Goal: Task Accomplishment & Management: Manage account settings

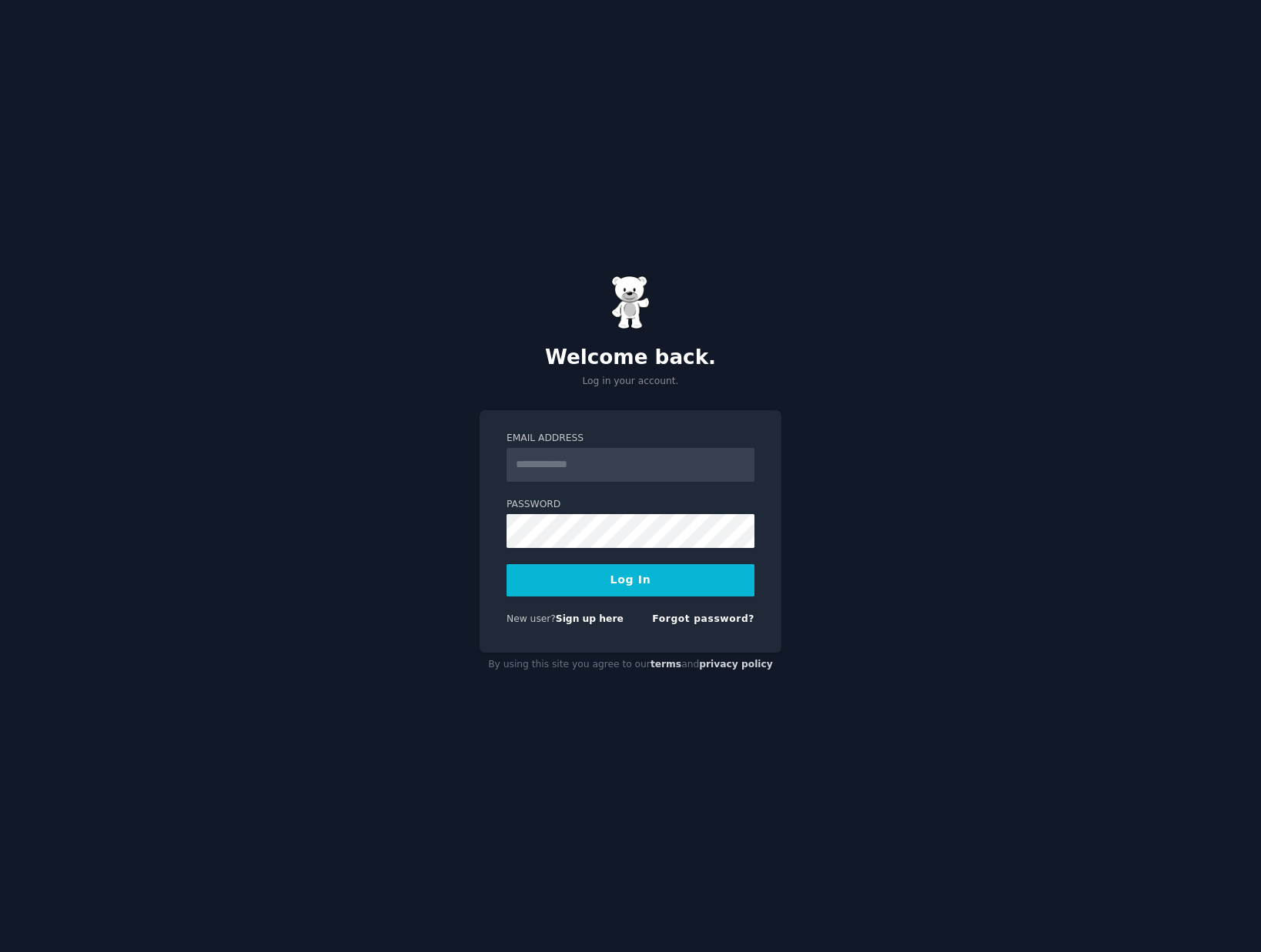
click at [601, 471] on input "Email Address" at bounding box center [630, 465] width 248 height 34
type input "**********"
click at [620, 587] on button "Log In" at bounding box center [630, 580] width 248 height 32
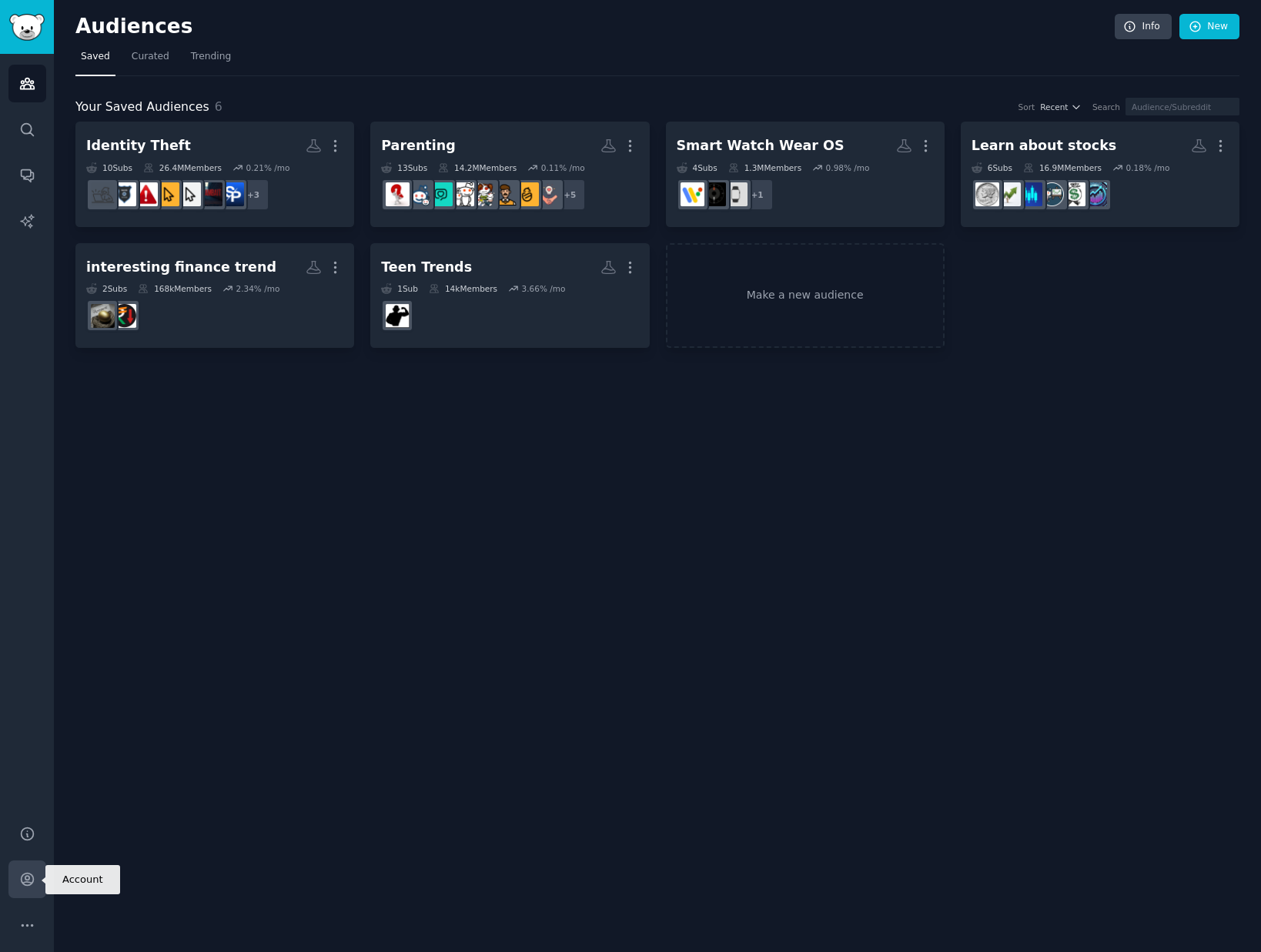
click at [26, 879] on icon "Sidebar" at bounding box center [26, 879] width 12 height 12
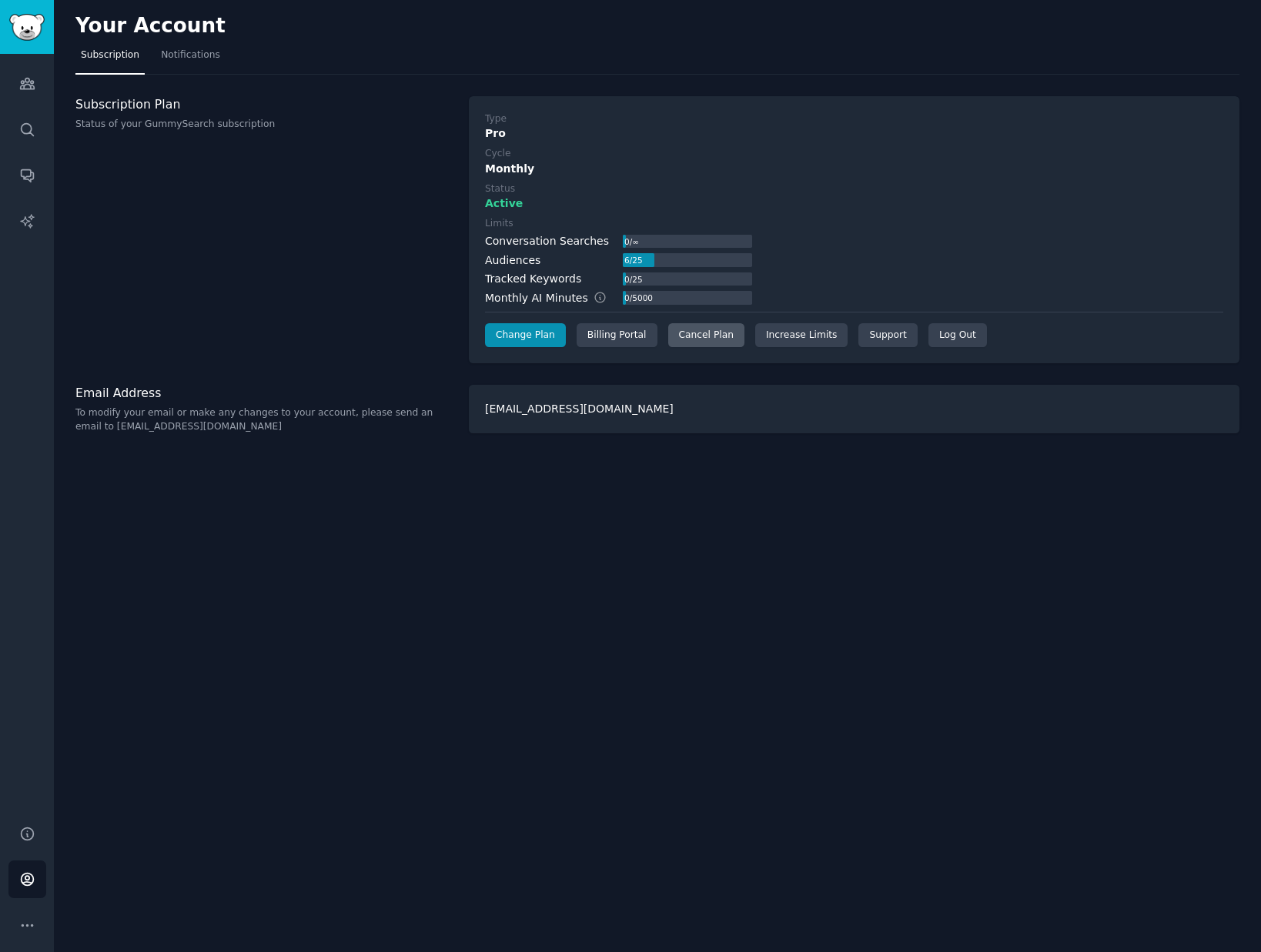
click at [679, 329] on div "Cancel Plan" at bounding box center [705, 335] width 76 height 25
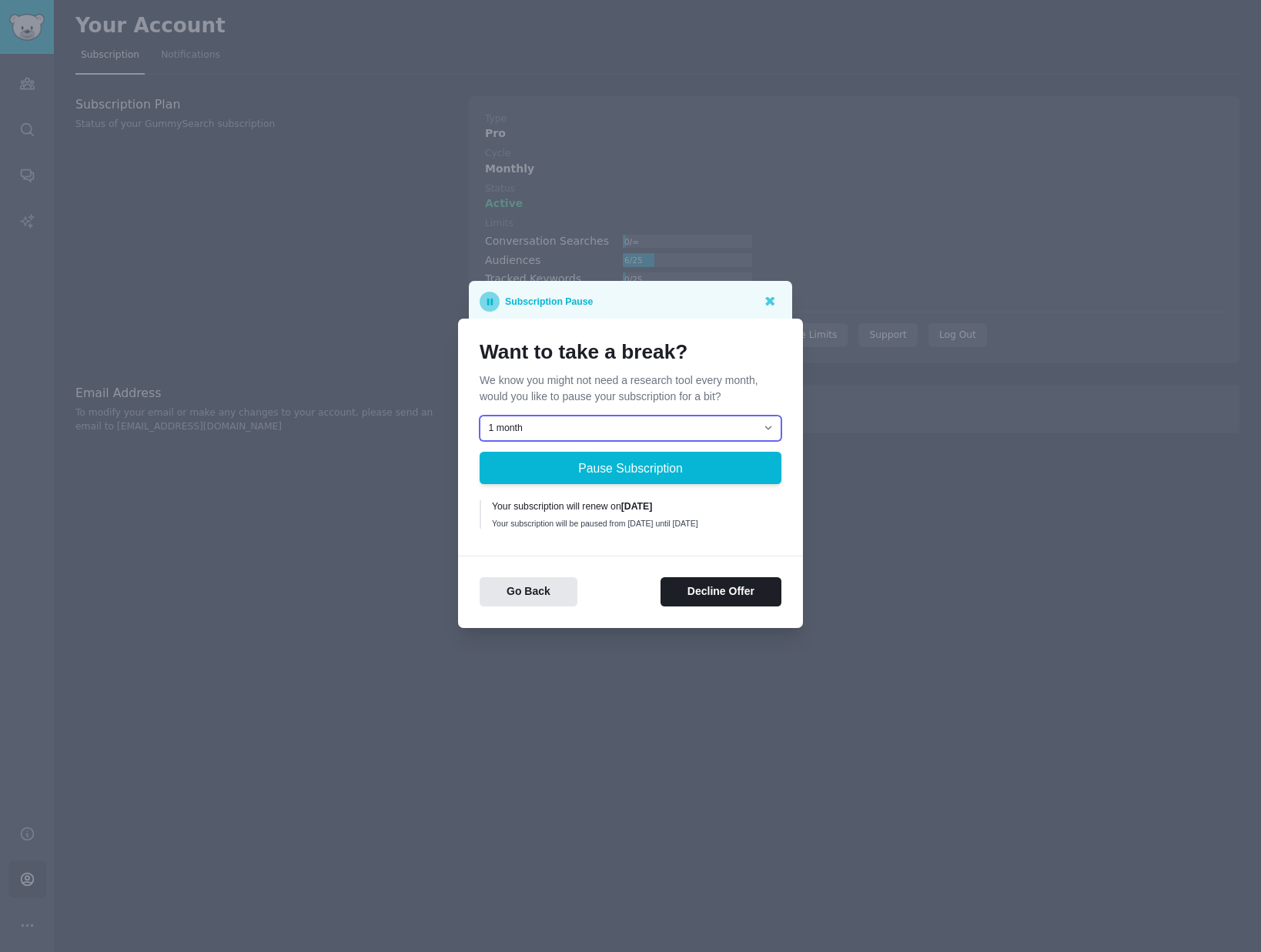
click at [615, 416] on select "1 month 2 months 3 months Choose a custom date to resume" at bounding box center [630, 429] width 301 height 26
click at [721, 593] on button "Decline Offer" at bounding box center [721, 591] width 121 height 30
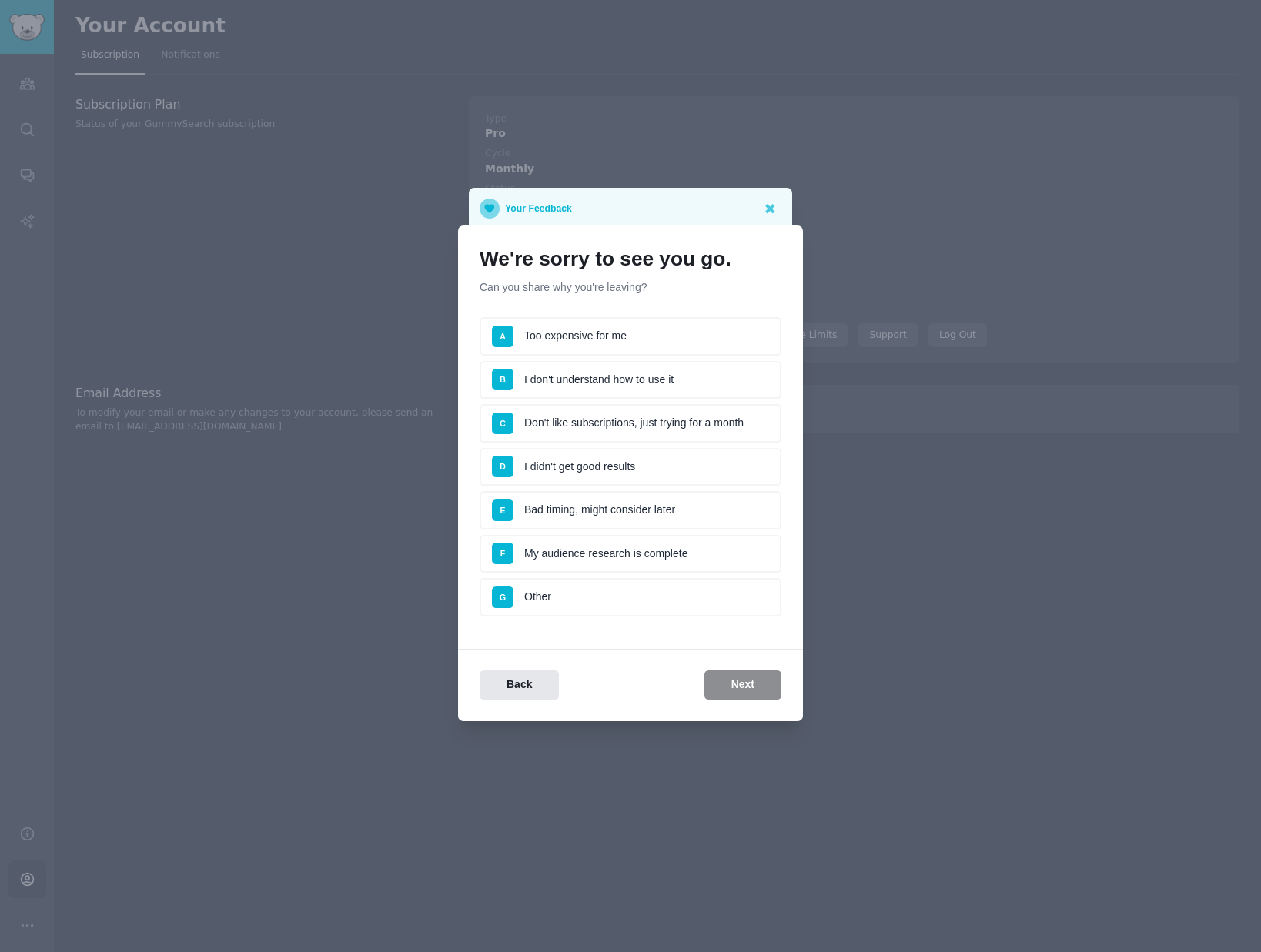
click at [723, 321] on li "A Too expensive for me" at bounding box center [630, 337] width 301 height 38
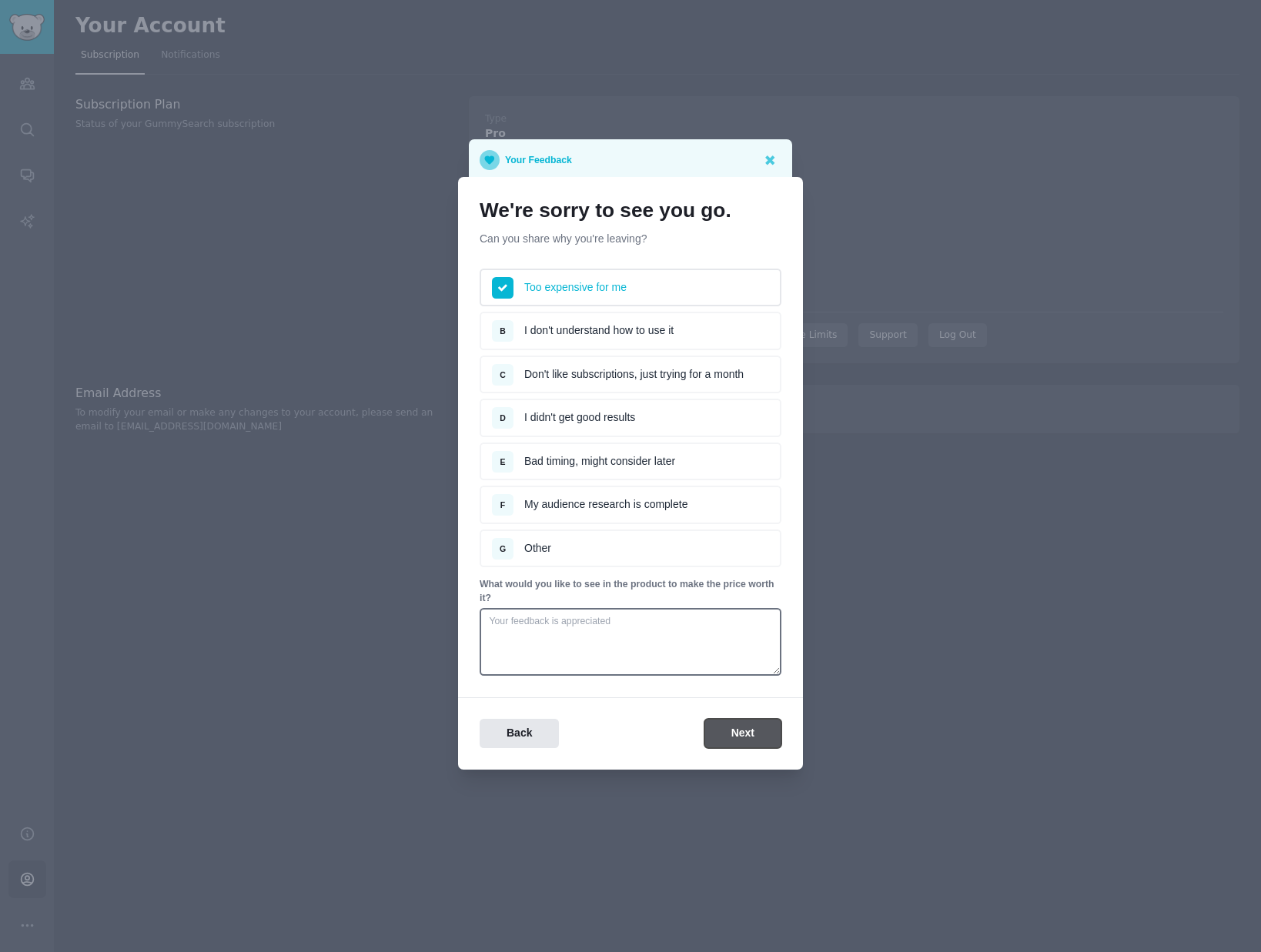
click at [754, 740] on button "Next" at bounding box center [743, 733] width 77 height 30
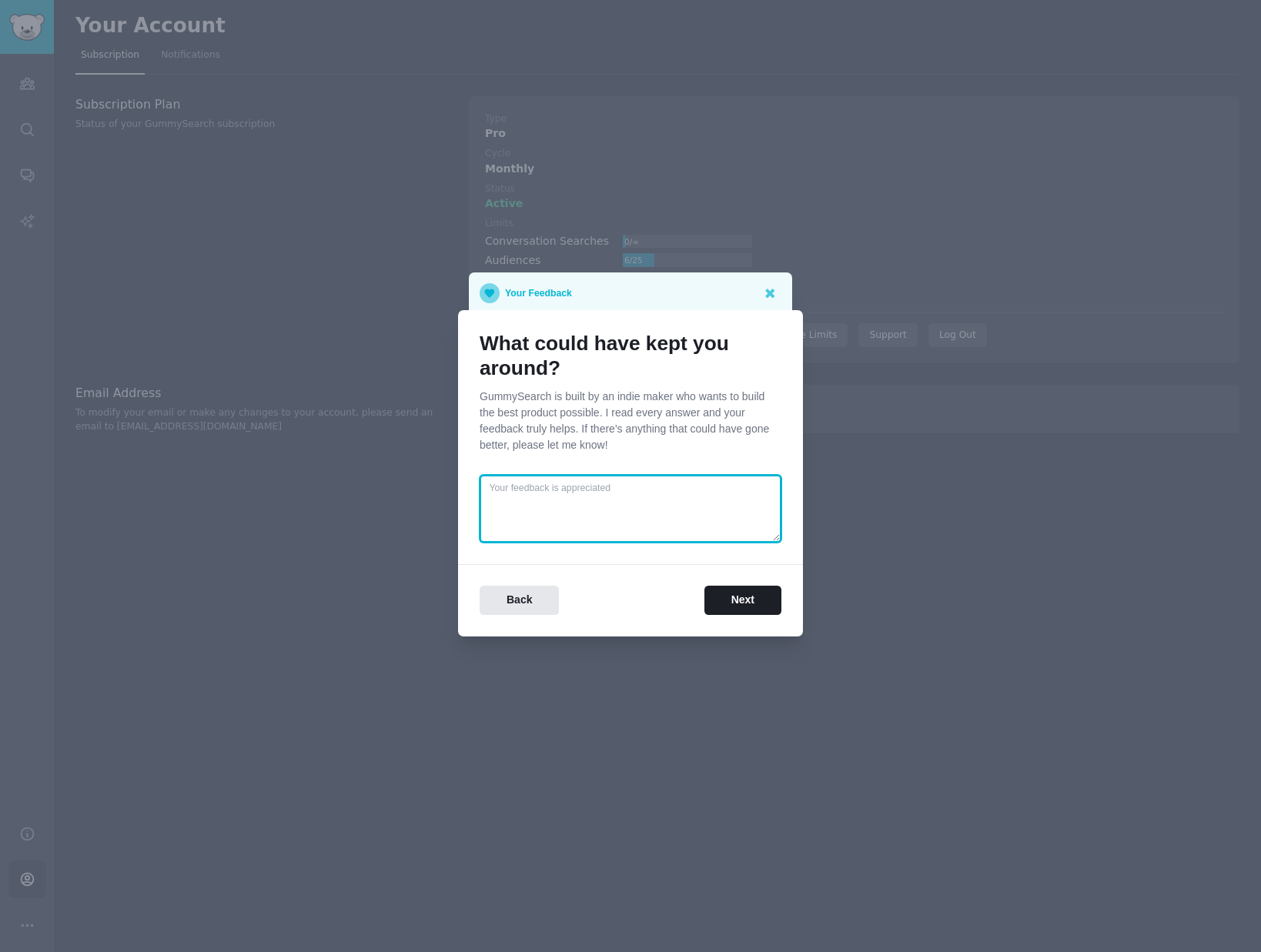
click at [677, 514] on textarea at bounding box center [630, 508] width 301 height 67
type textarea "the pricing needs to be more aligned with usage"
click at [739, 605] on button "Next" at bounding box center [743, 600] width 77 height 30
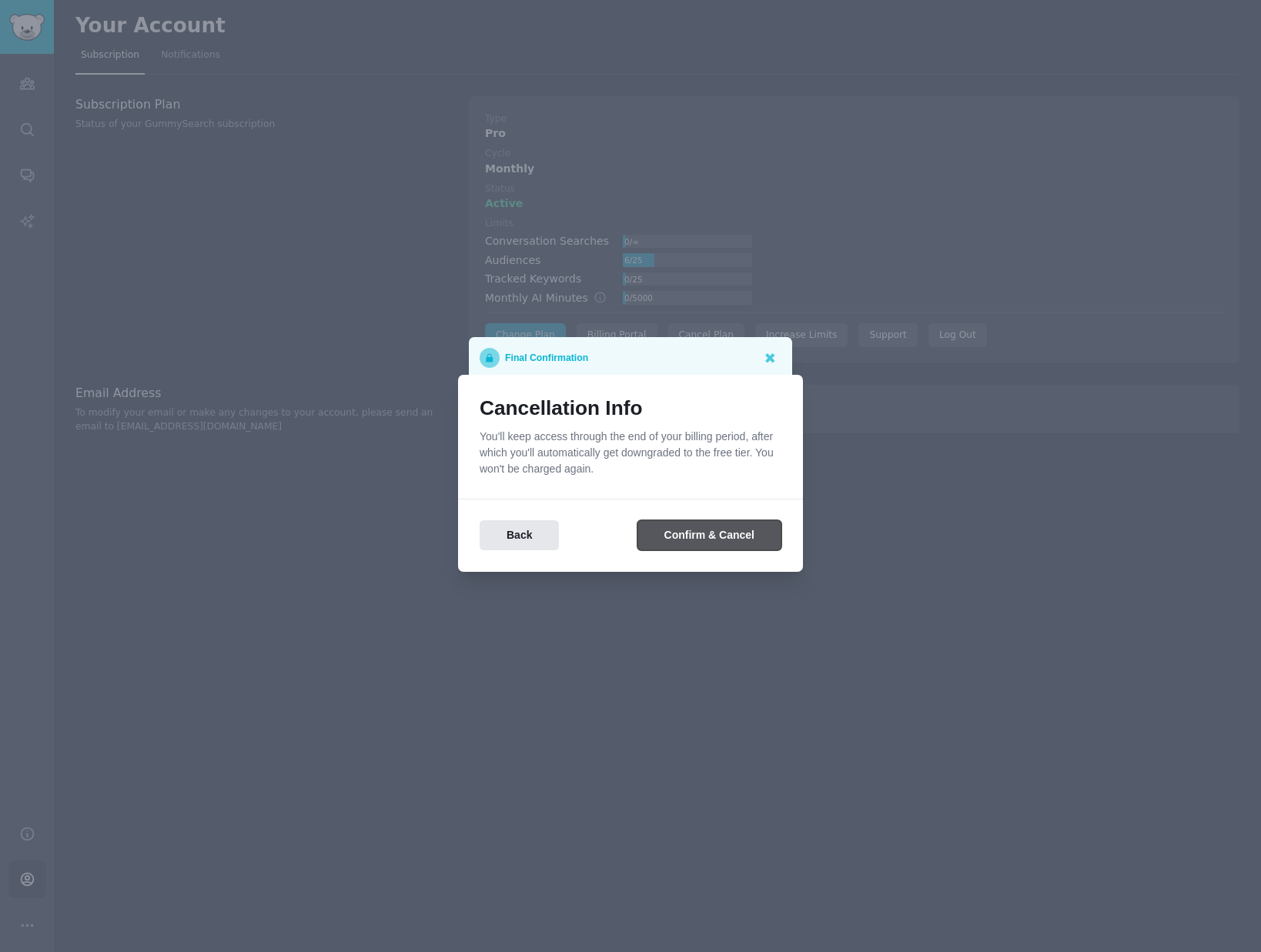
click at [688, 538] on button "Confirm & Cancel" at bounding box center [709, 534] width 144 height 30
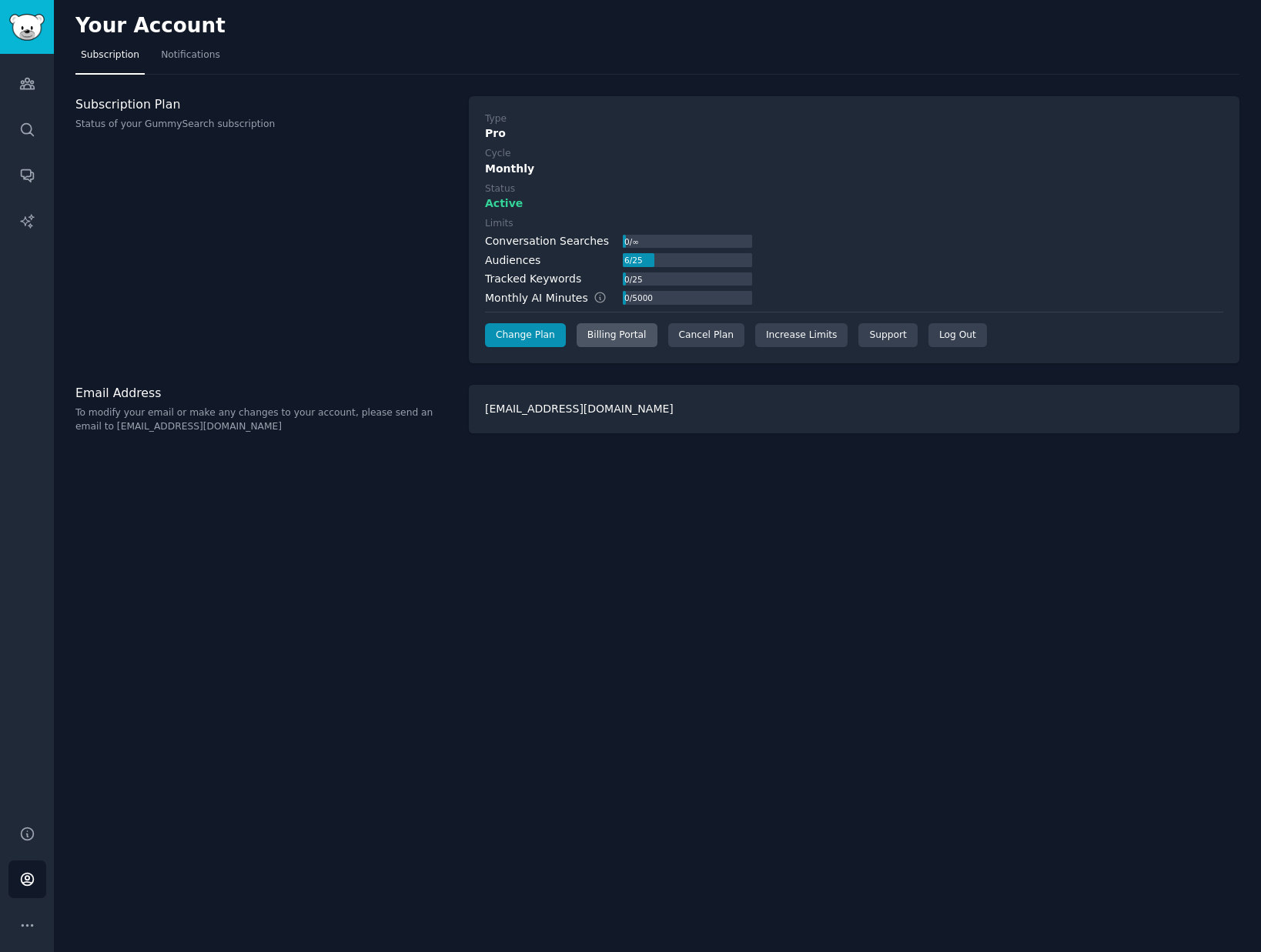
click at [605, 338] on div "Billing Portal" at bounding box center [616, 335] width 81 height 25
